Goal: Find contact information: Obtain details needed to contact an individual or organization

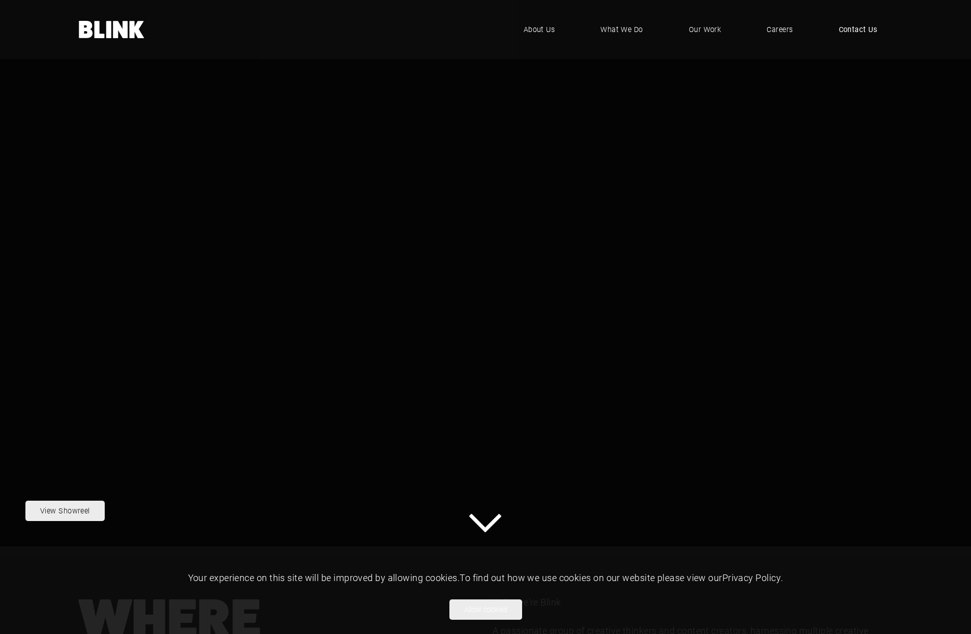
click at [856, 30] on span "Contact Us" at bounding box center [858, 29] width 39 height 11
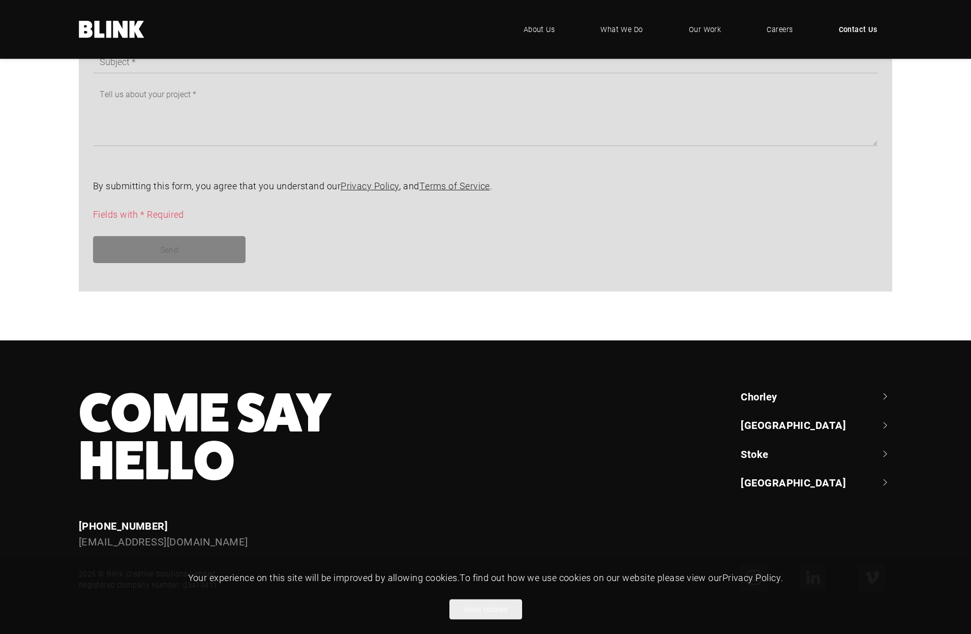
scroll to position [774, 0]
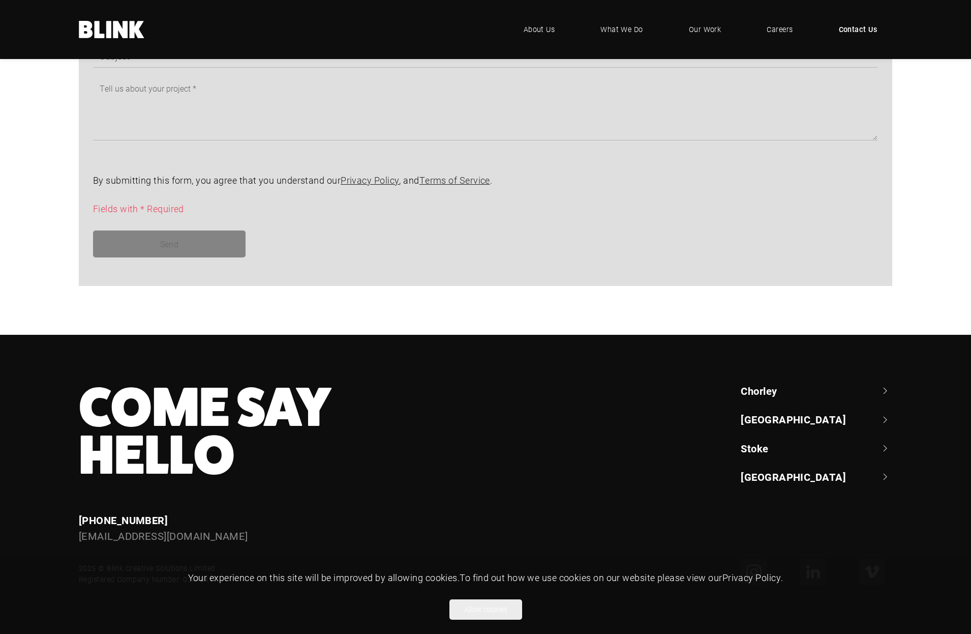
click at [769, 417] on link "[GEOGRAPHIC_DATA]" at bounding box center [817, 419] width 152 height 14
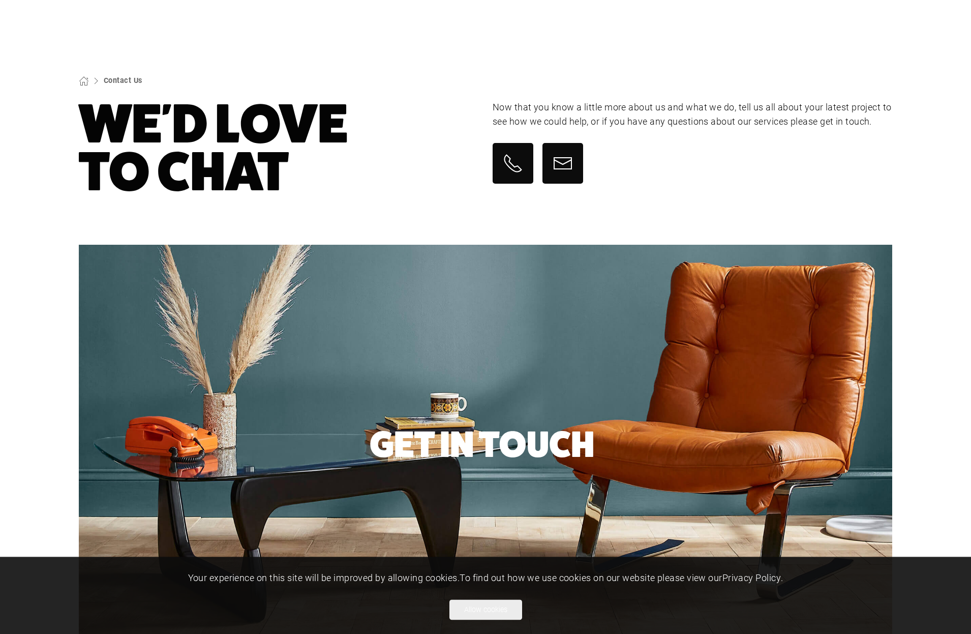
scroll to position [0, 0]
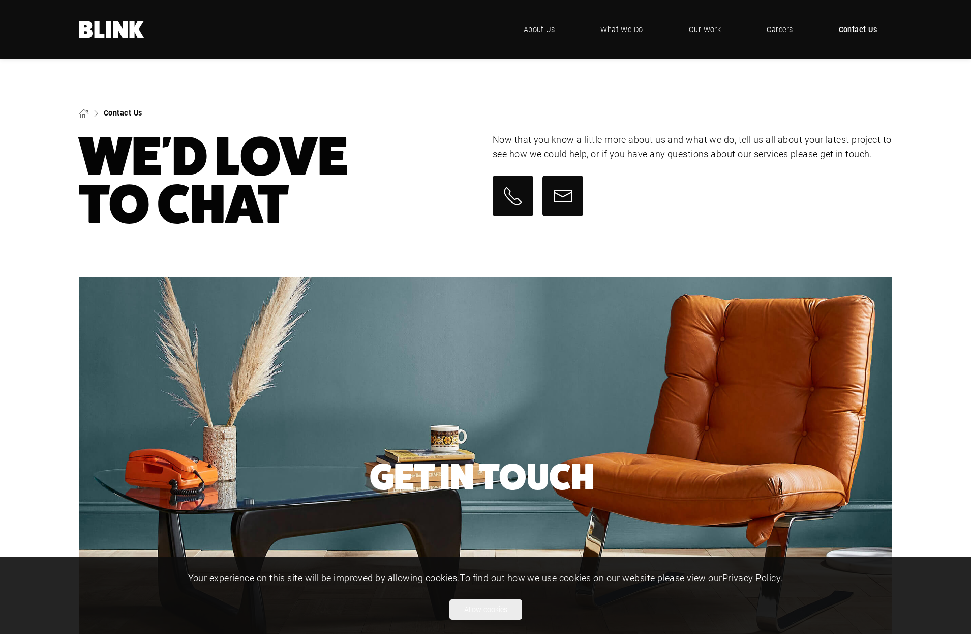
click at [120, 113] on link "Contact Us" at bounding box center [123, 113] width 39 height 10
click at [487, 611] on button "Allow cookies" at bounding box center [485, 609] width 73 height 20
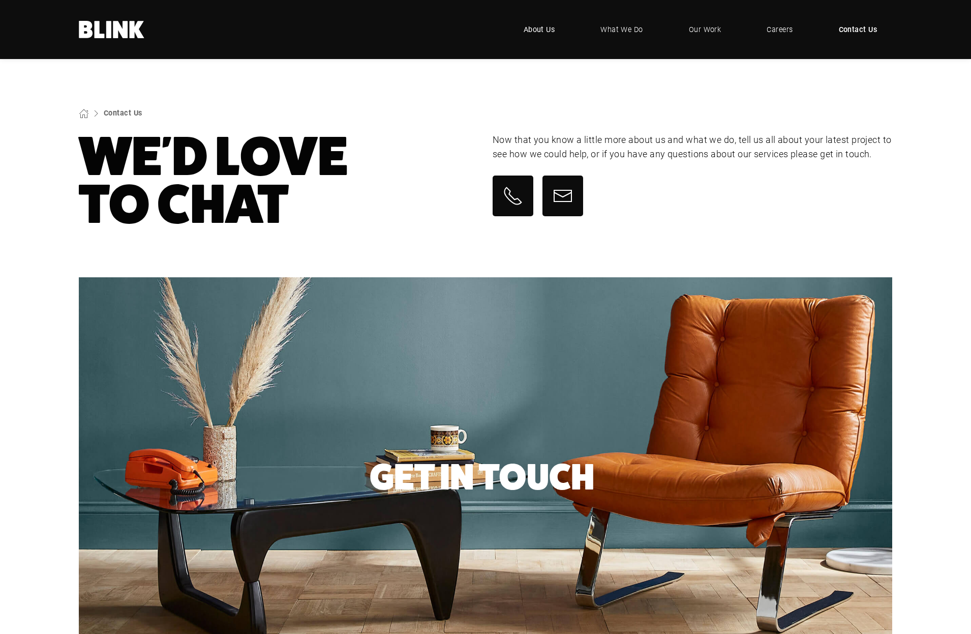
click at [540, 34] on span "About Us" at bounding box center [540, 29] width 32 height 11
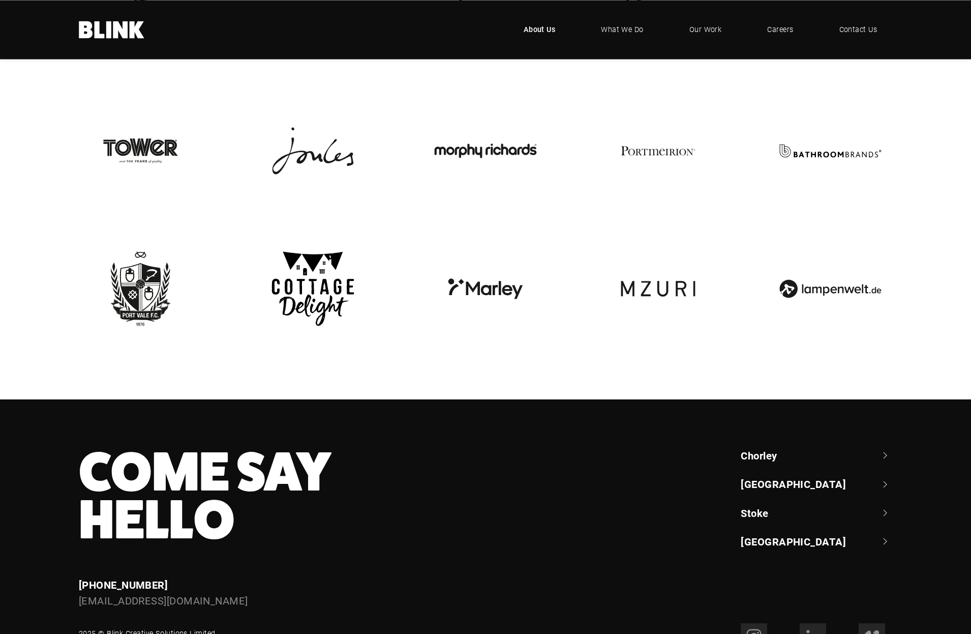
scroll to position [2349, 0]
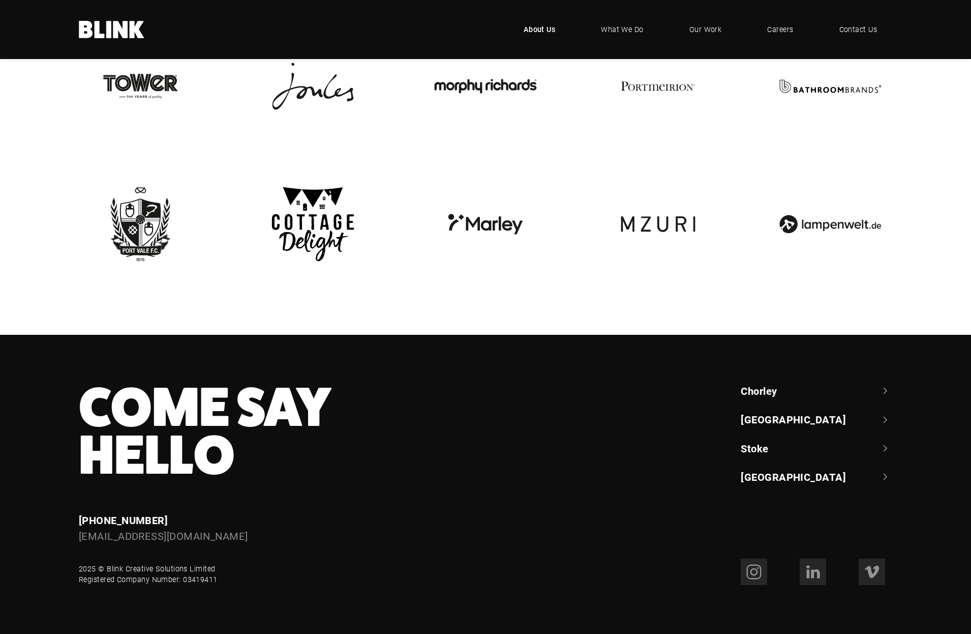
click at [758, 473] on link "[GEOGRAPHIC_DATA]" at bounding box center [817, 476] width 152 height 14
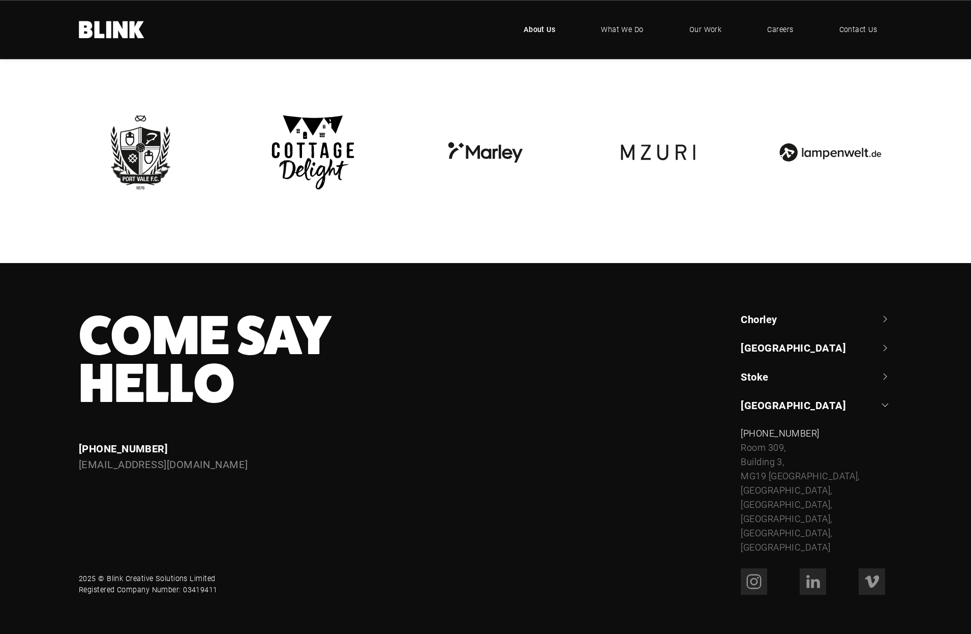
scroll to position [2430, 0]
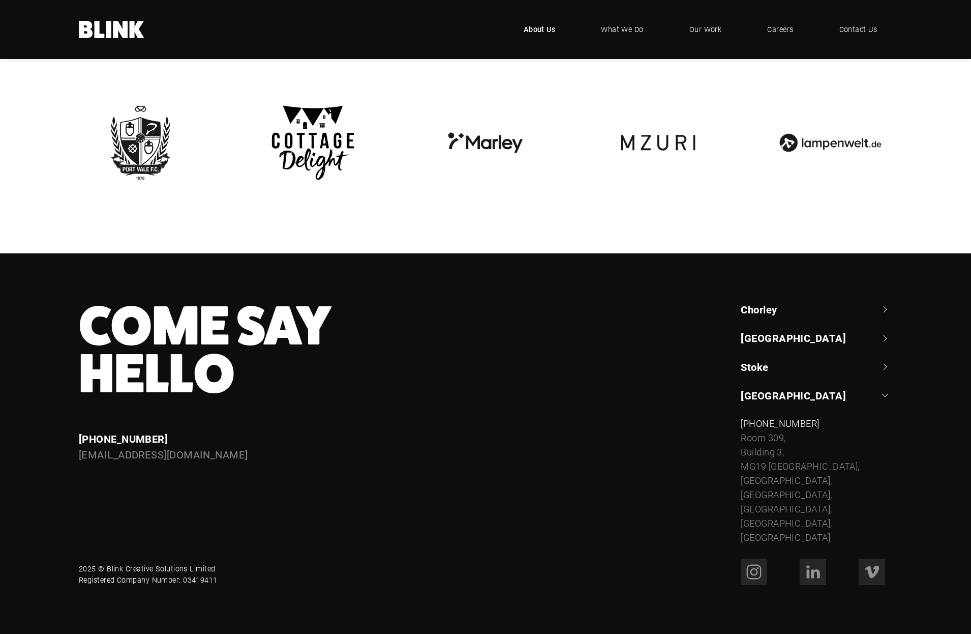
click at [756, 364] on link "Stoke" at bounding box center [817, 366] width 152 height 14
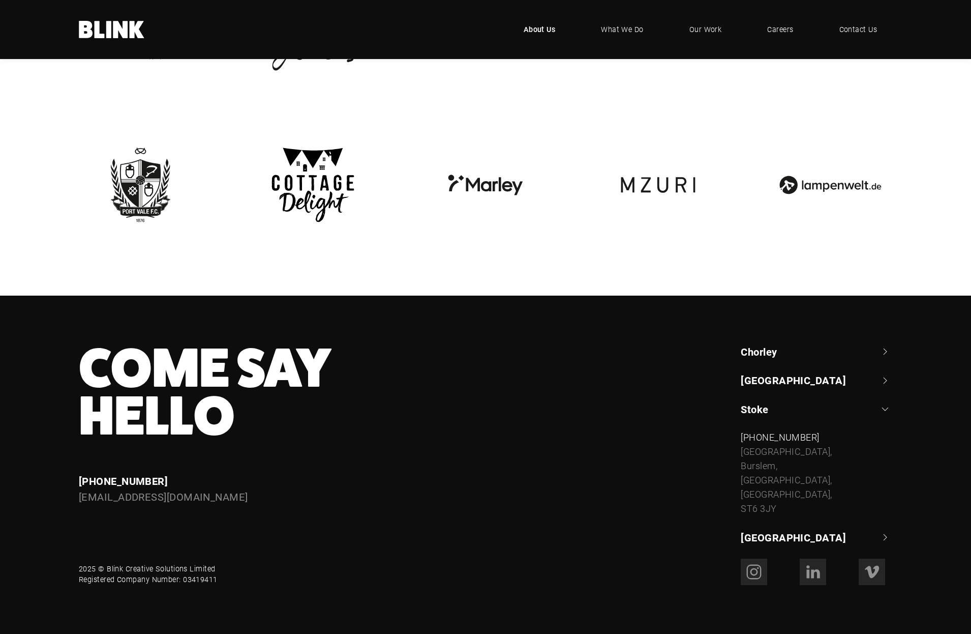
scroll to position [2388, 0]
drag, startPoint x: 108, startPoint y: 568, endPoint x: 214, endPoint y: 565, distance: 105.8
click at [214, 565] on div "2025 © Blink Creative Solutions Limited Registered Company Number: 03419411" at bounding box center [148, 574] width 139 height 22
copy div "Blink Creative Solutions Limited"
